Goal: Information Seeking & Learning: Learn about a topic

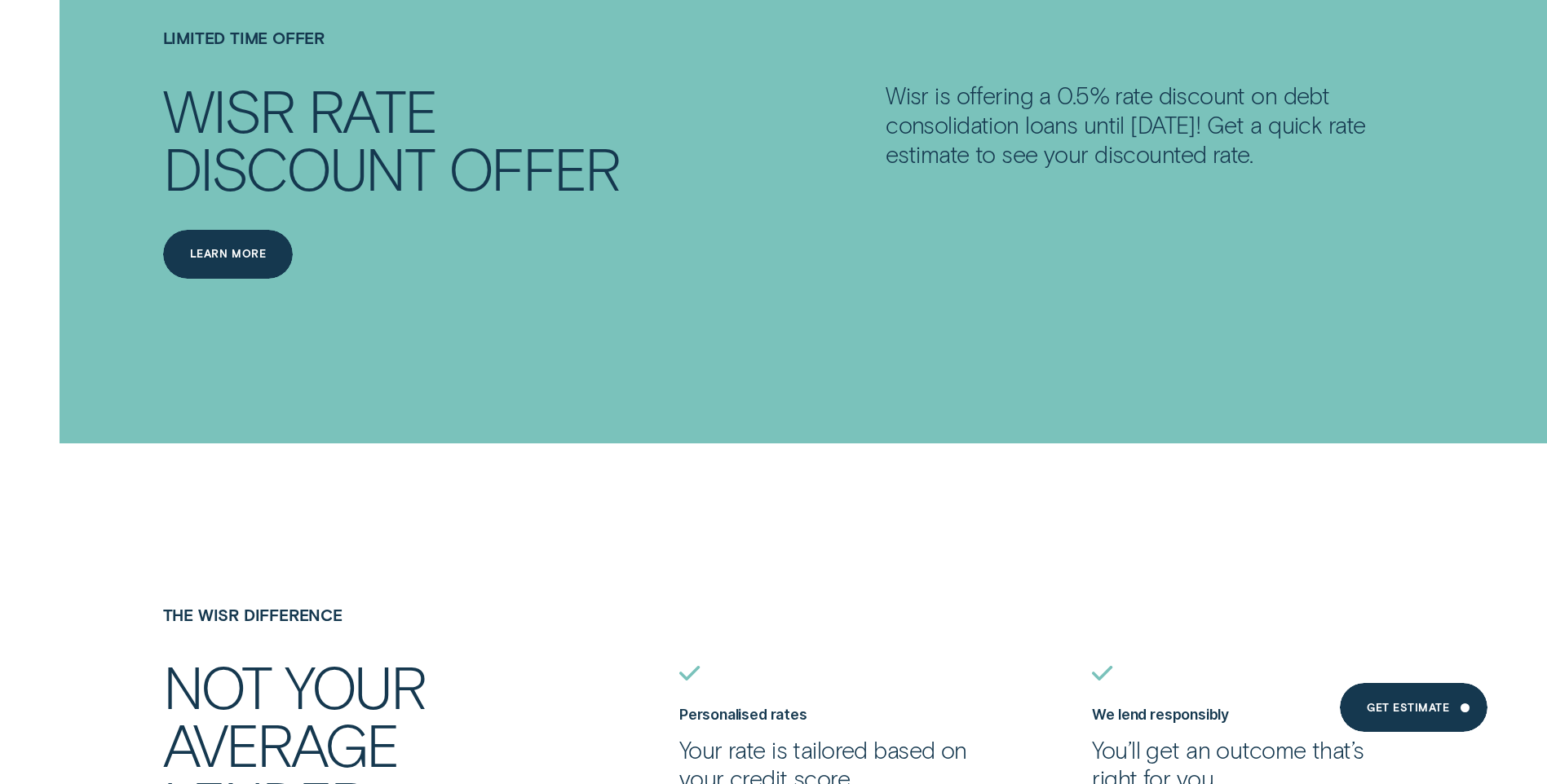
drag, startPoint x: 495, startPoint y: 324, endPoint x: 496, endPoint y: 399, distance: 75.0
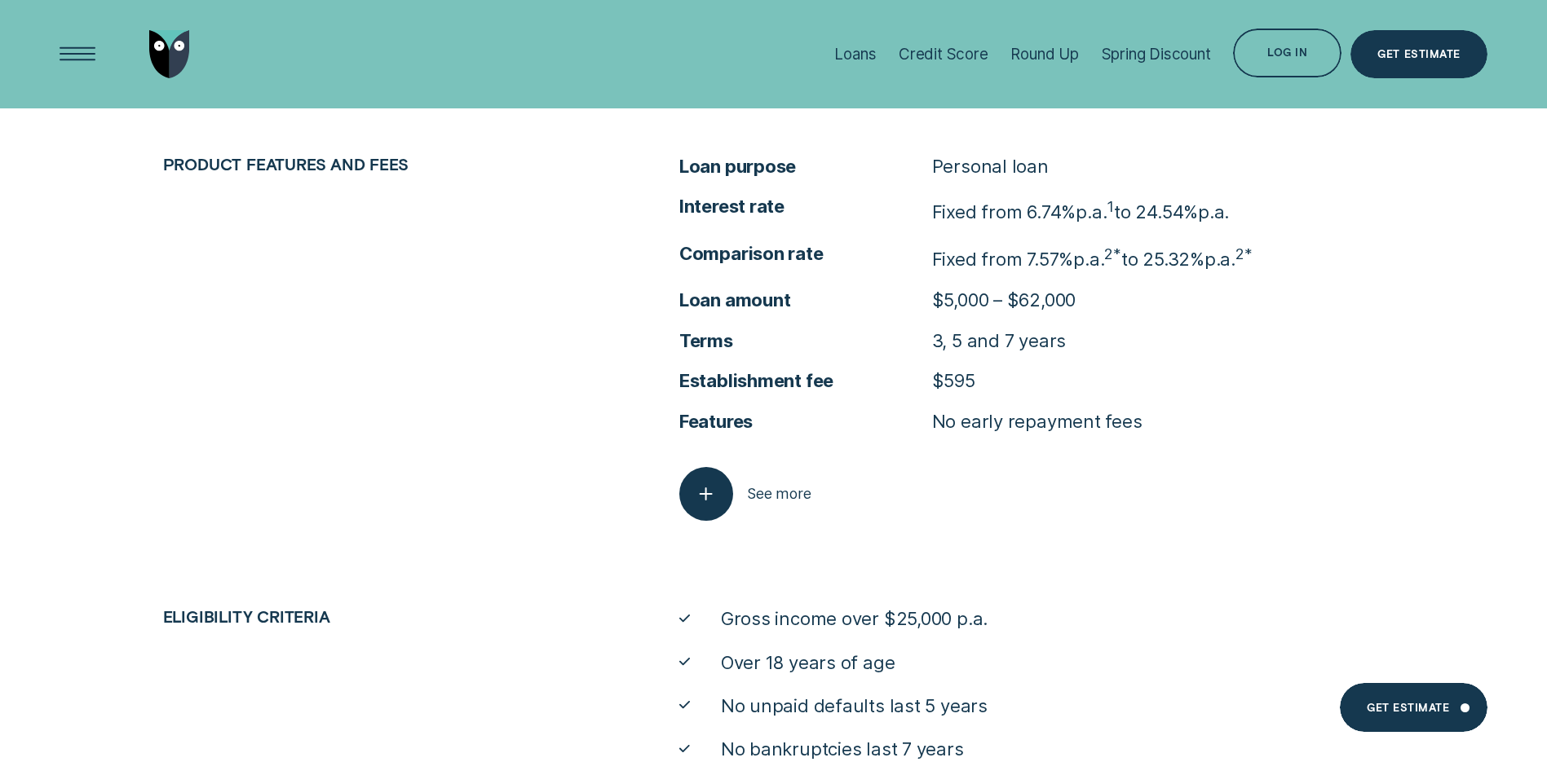
scroll to position [7788, 0]
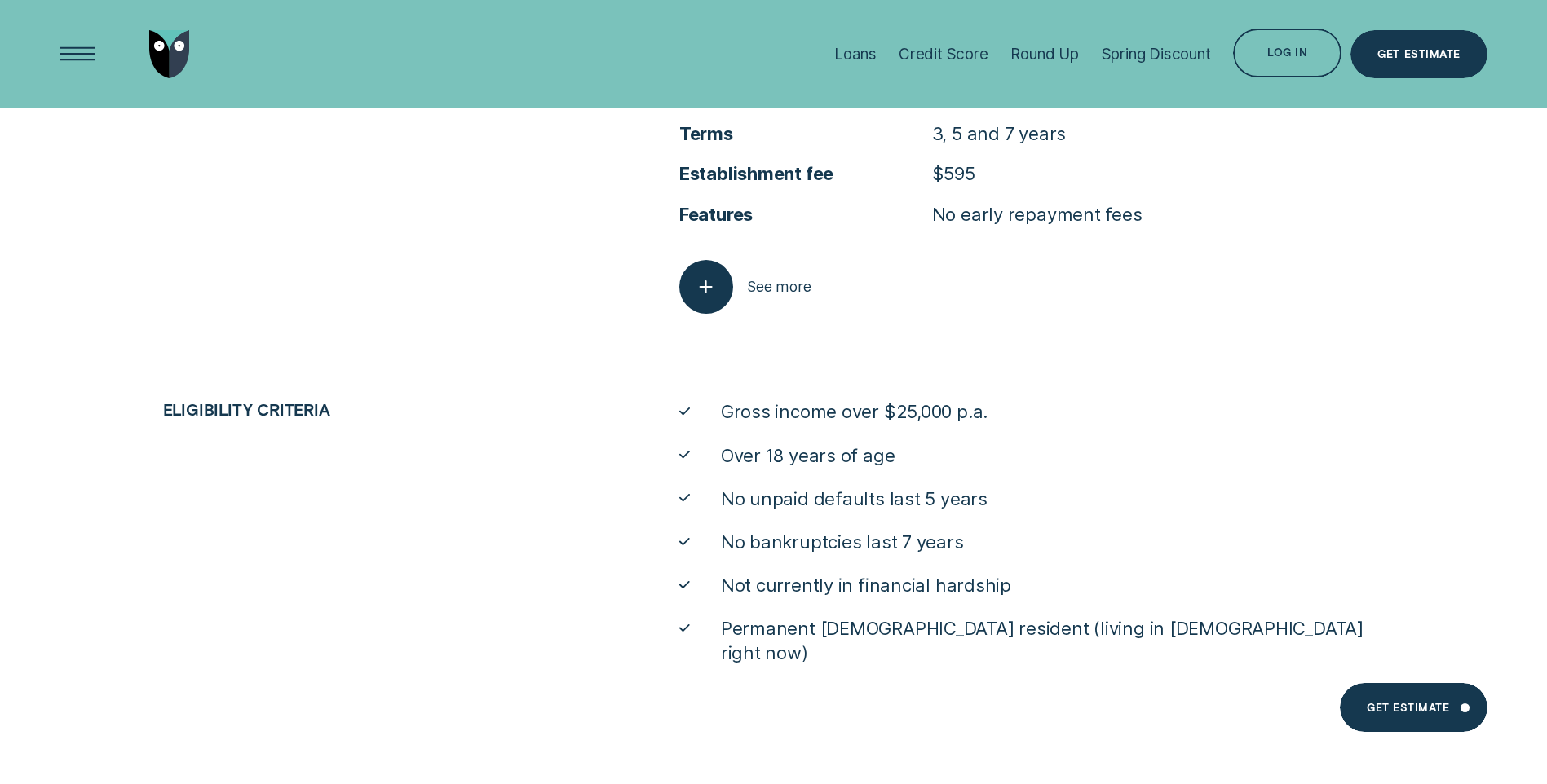
scroll to position [7832, 0]
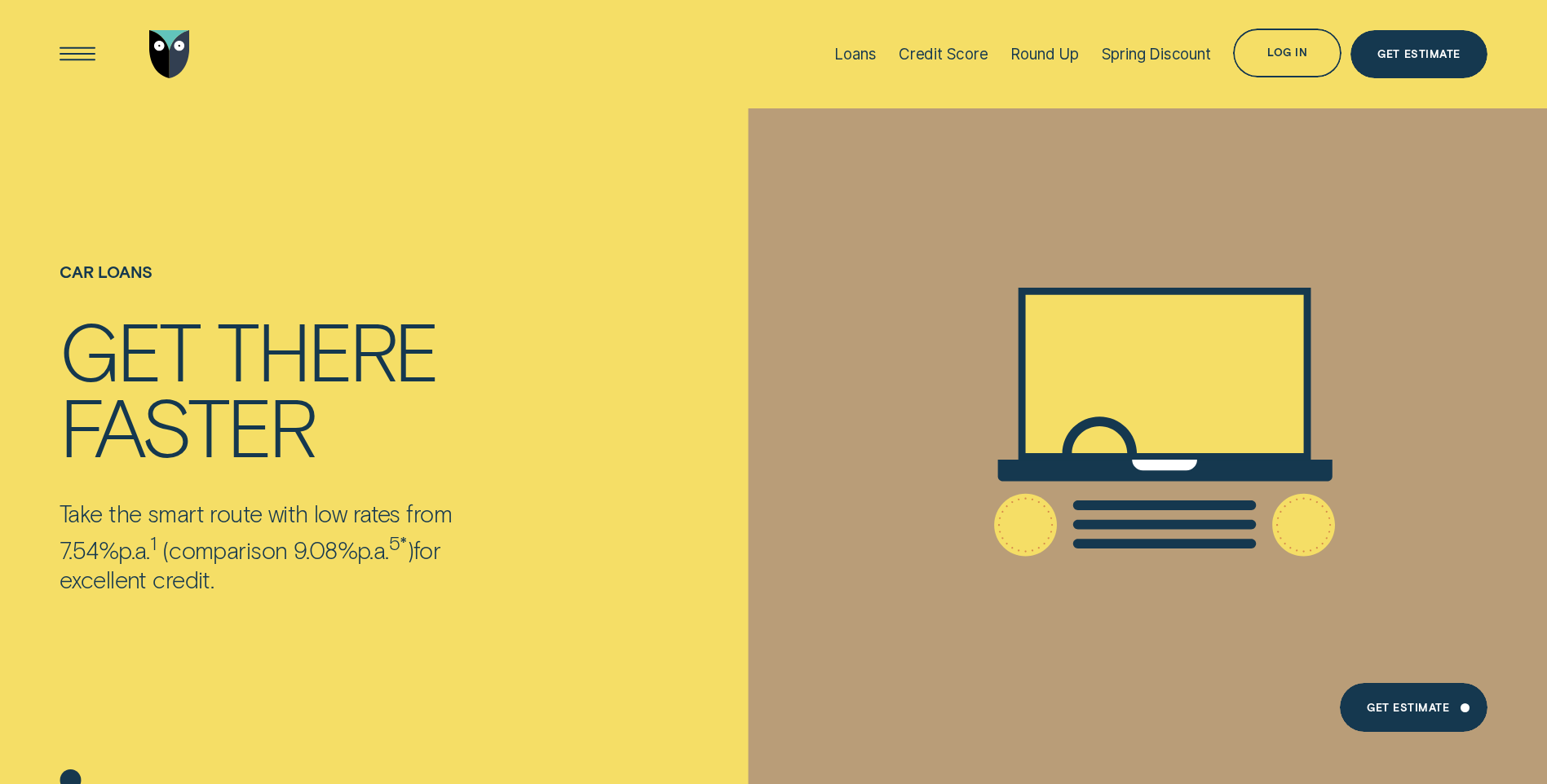
drag, startPoint x: 465, startPoint y: 517, endPoint x: 593, endPoint y: 79, distance: 456.3
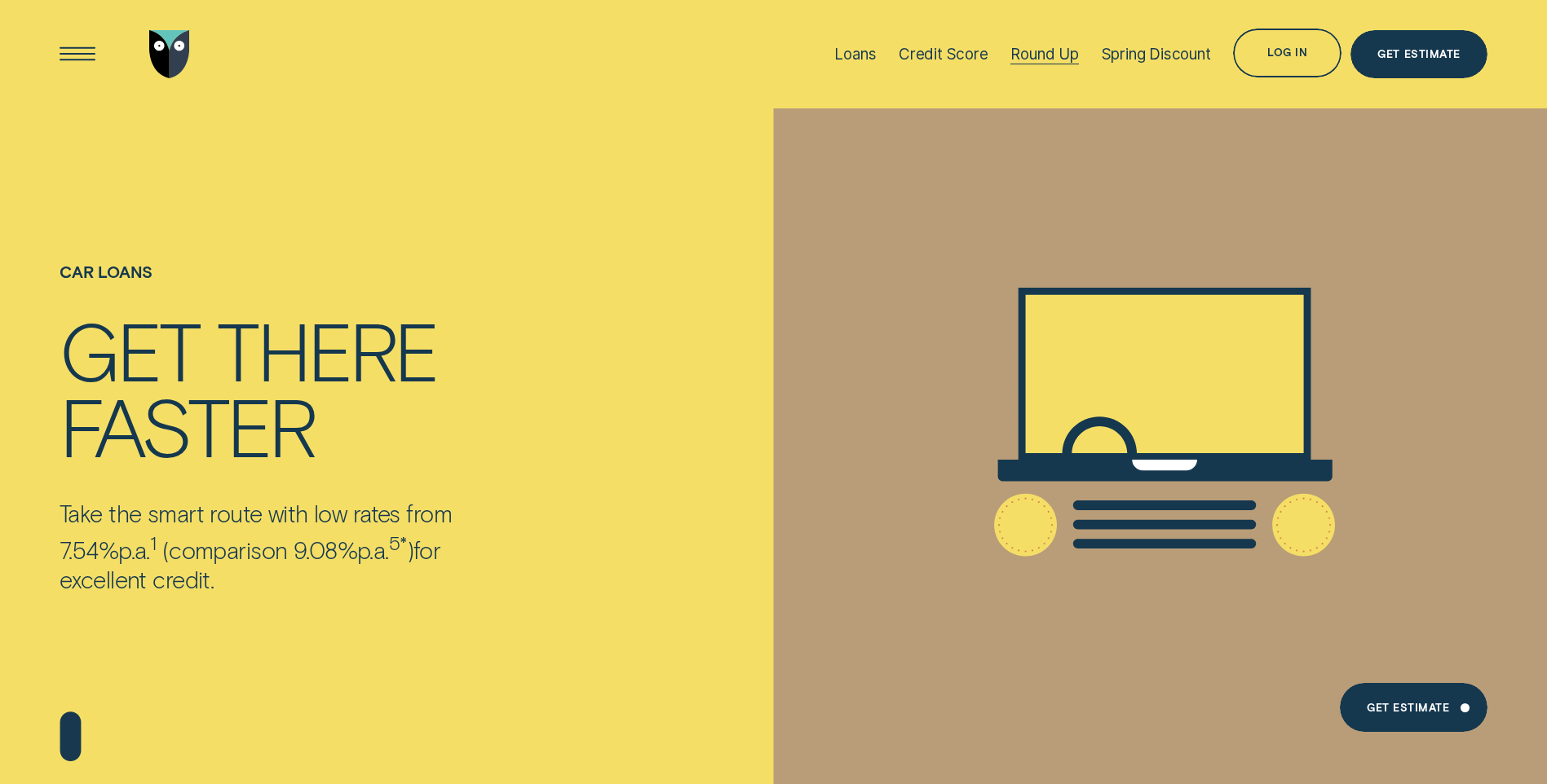
click at [1137, 43] on div "Spring Discount" at bounding box center [1156, 54] width 109 height 108
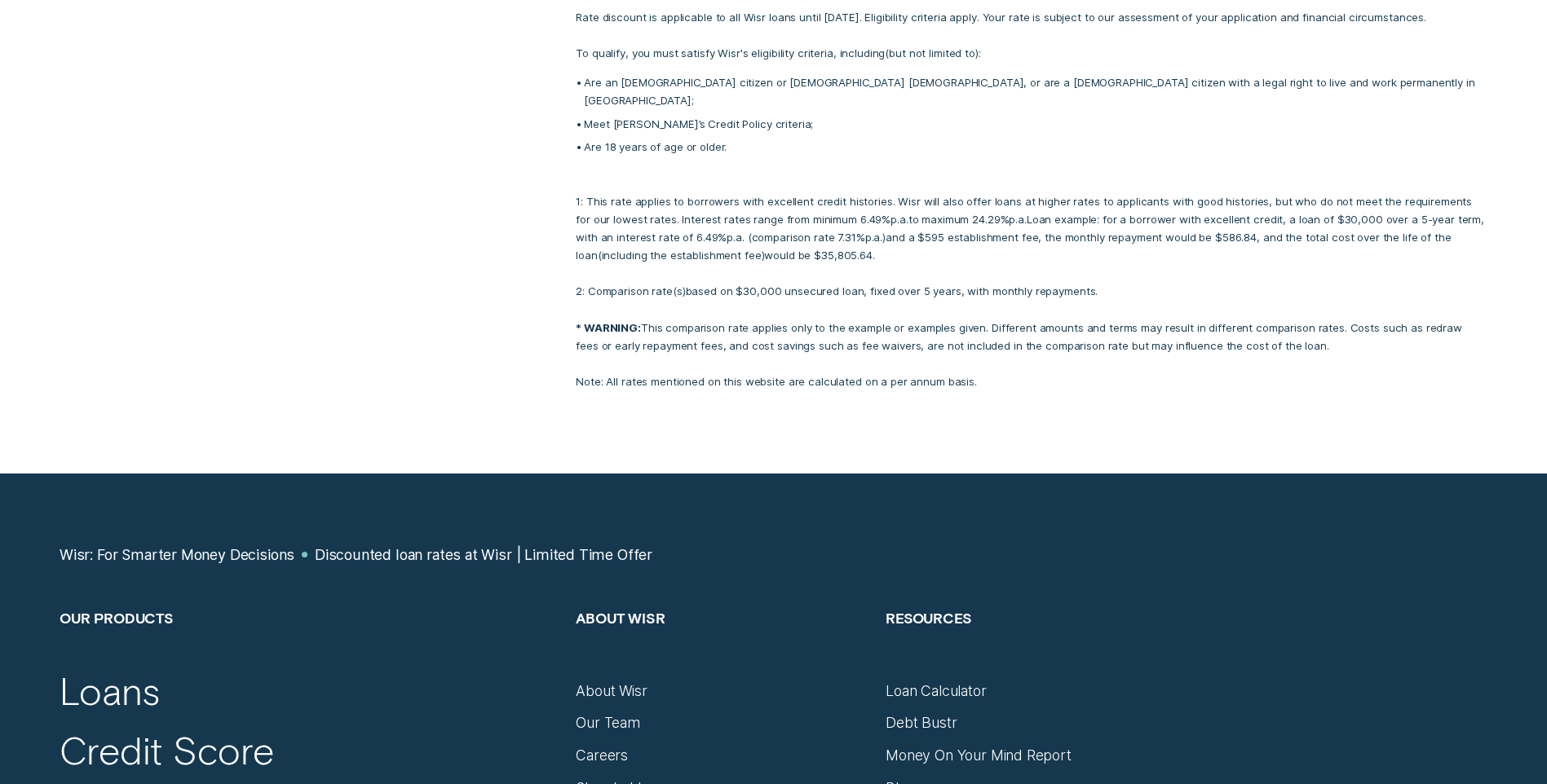
scroll to position [3180, 0]
